Goal: Navigation & Orientation: Find specific page/section

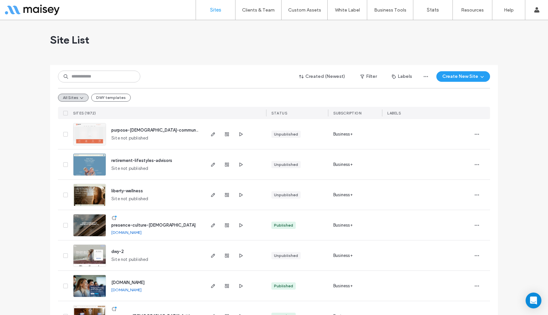
drag, startPoint x: 28, startPoint y: 280, endPoint x: 68, endPoint y: 239, distance: 57.1
click at [185, 40] on div "Site List" at bounding box center [274, 40] width 448 height 40
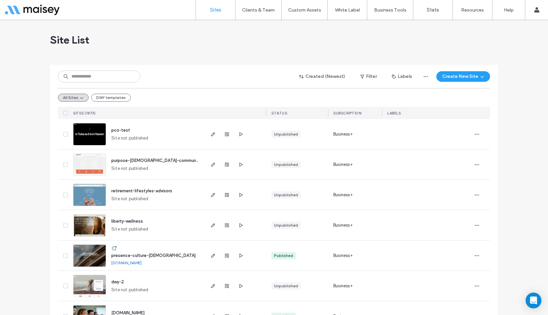
drag, startPoint x: 516, startPoint y: 241, endPoint x: 513, endPoint y: 226, distance: 14.9
